Goal: Check status: Check status

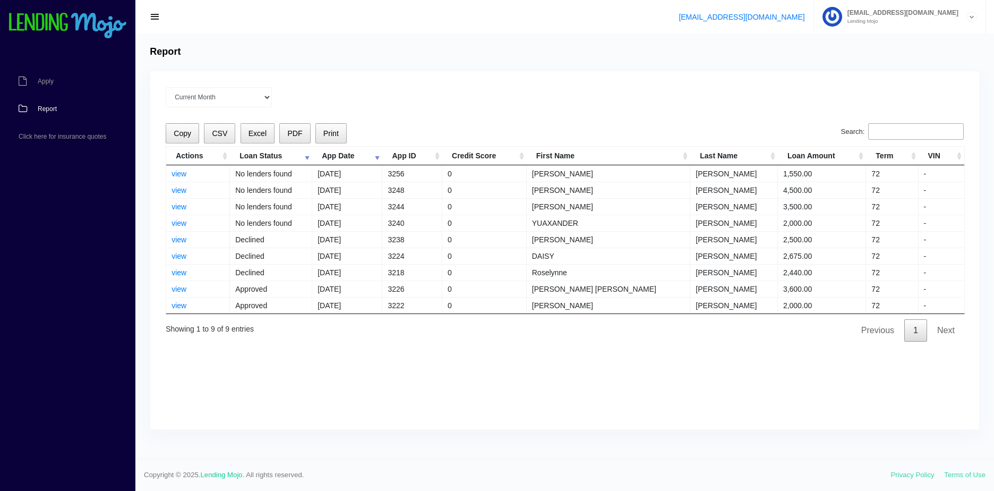
click at [176, 168] on td "view" at bounding box center [198, 173] width 64 height 16
click at [181, 170] on link "view" at bounding box center [178, 173] width 15 height 8
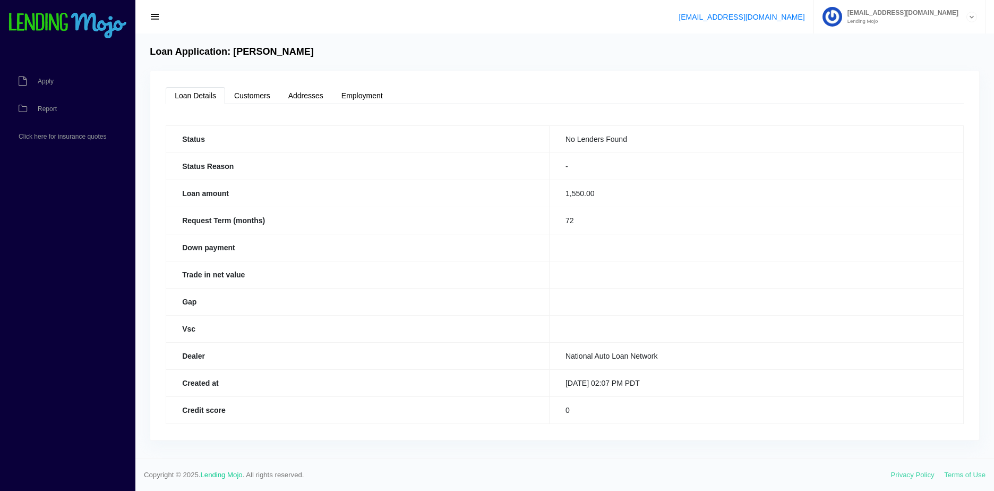
click at [247, 104] on div "Loan Details Customers Addresses Employment Status No Lenders Found Status Reas…" at bounding box center [564, 255] width 829 height 368
click at [298, 98] on link "Addresses" at bounding box center [305, 95] width 53 height 17
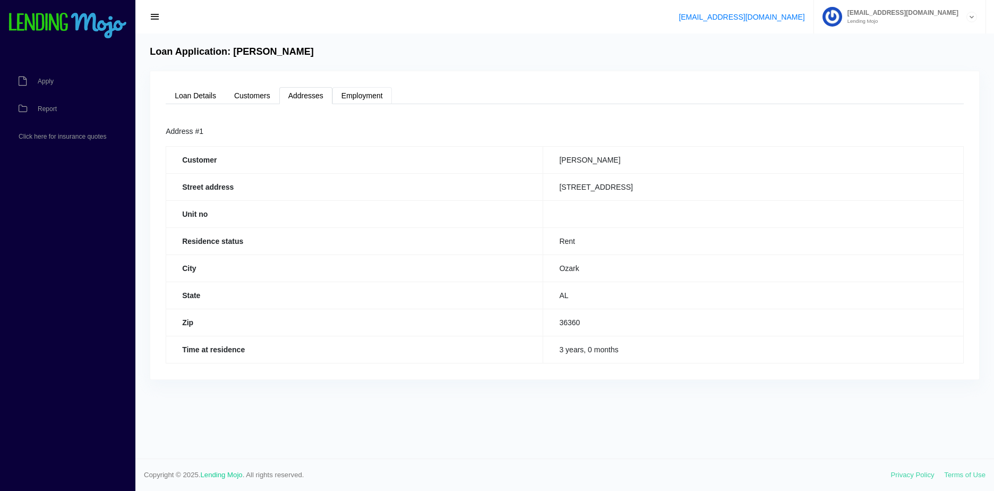
click at [355, 100] on link "Employment" at bounding box center [361, 95] width 59 height 17
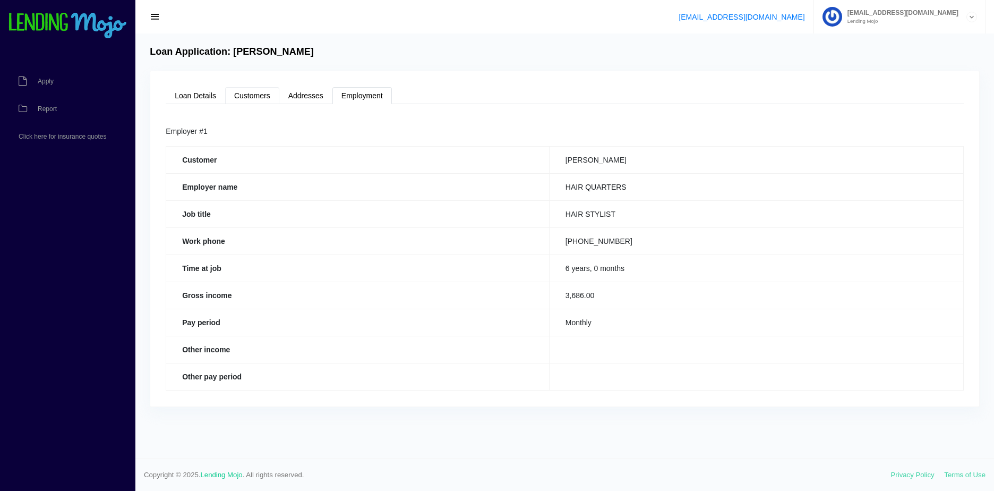
click at [241, 95] on link "Customers" at bounding box center [252, 95] width 54 height 17
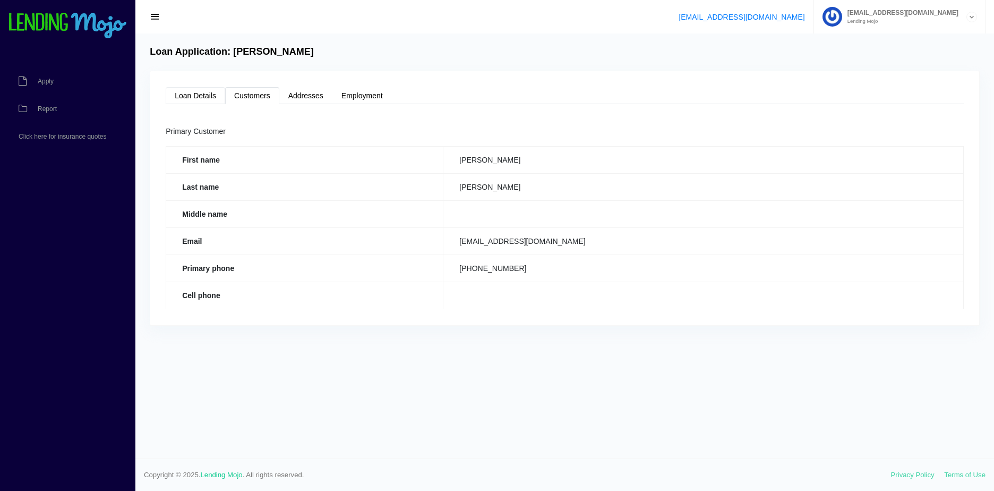
click at [210, 94] on link "Loan Details" at bounding box center [195, 95] width 59 height 17
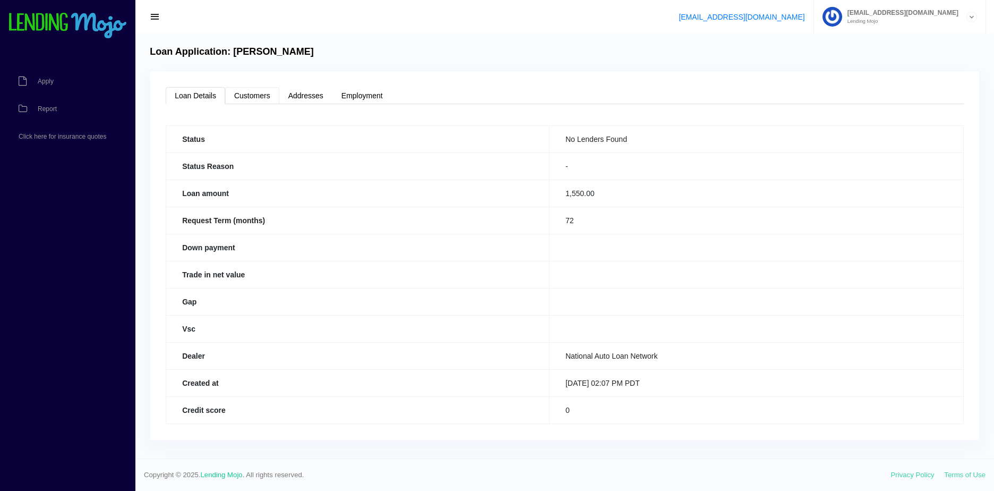
click at [250, 100] on link "Customers" at bounding box center [252, 95] width 54 height 17
